Goal: Transaction & Acquisition: Purchase product/service

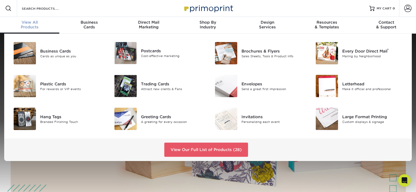
click at [33, 26] on div "View All Products" at bounding box center [29, 24] width 59 height 9
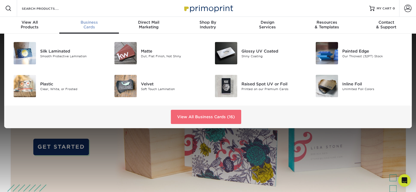
click at [212, 118] on link "View All Business Cards (16)" at bounding box center [206, 117] width 70 height 14
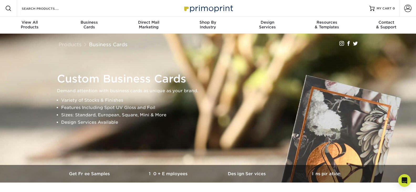
scroll to position [168, 0]
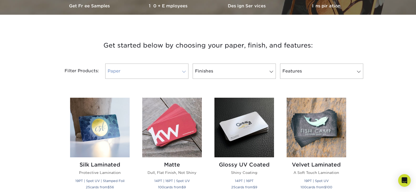
click at [184, 73] on span at bounding box center [183, 72] width 7 height 4
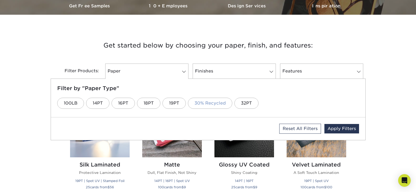
click at [215, 103] on link "30% Recycled" at bounding box center [210, 103] width 44 height 11
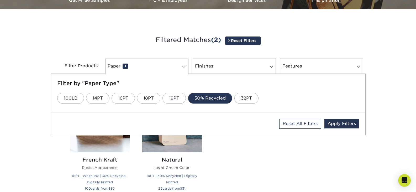
scroll to position [172, 0]
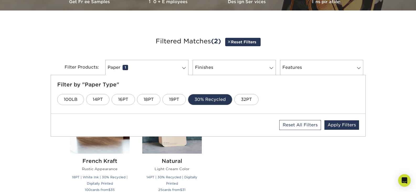
click at [370, 36] on div "Get started below by choosing your paper, finish, and features: Filtered Matche…" at bounding box center [208, 144] width 416 height 243
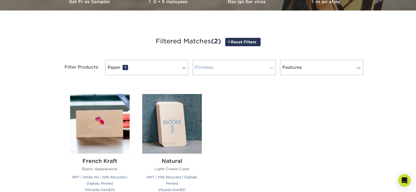
click at [272, 68] on span at bounding box center [271, 68] width 7 height 4
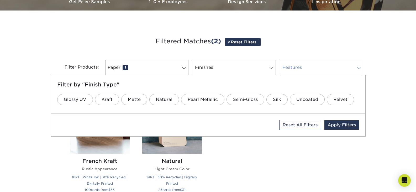
click at [310, 68] on link "Features 0" at bounding box center [321, 67] width 83 height 15
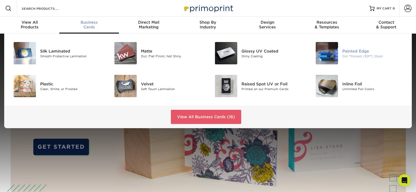
click at [328, 57] on img at bounding box center [327, 53] width 22 height 22
